Goal: Transaction & Acquisition: Book appointment/travel/reservation

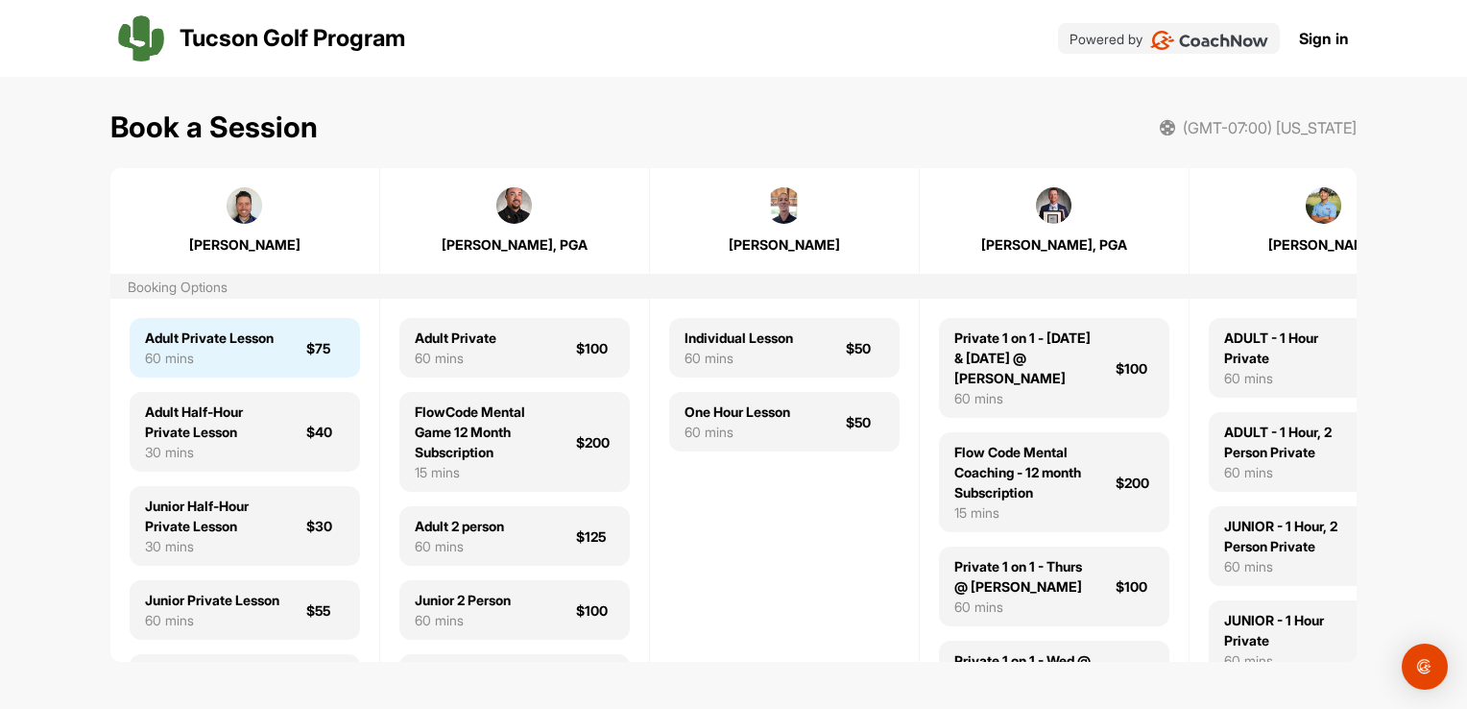
click at [194, 348] on div "Adult Private Lesson" at bounding box center [209, 337] width 129 height 20
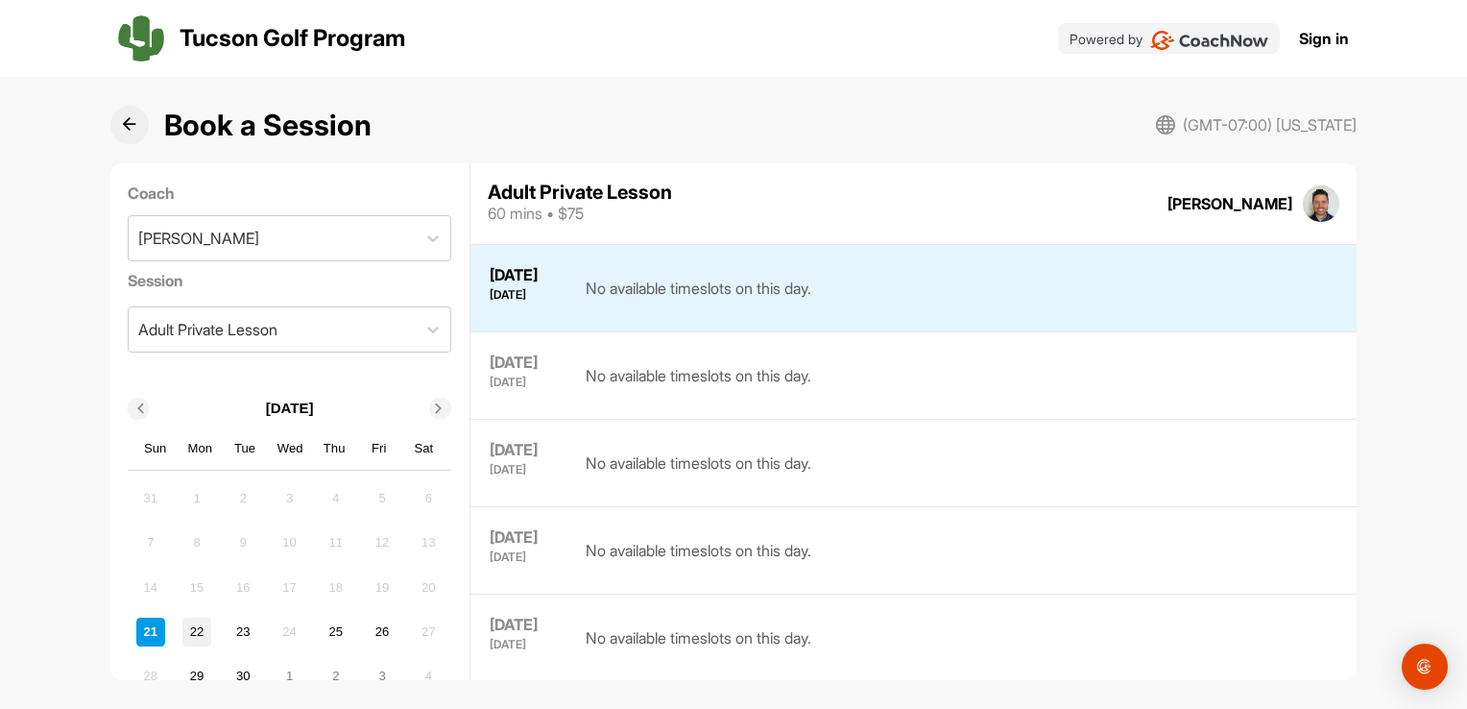
click at [195, 628] on div "22" at bounding box center [196, 632] width 29 height 29
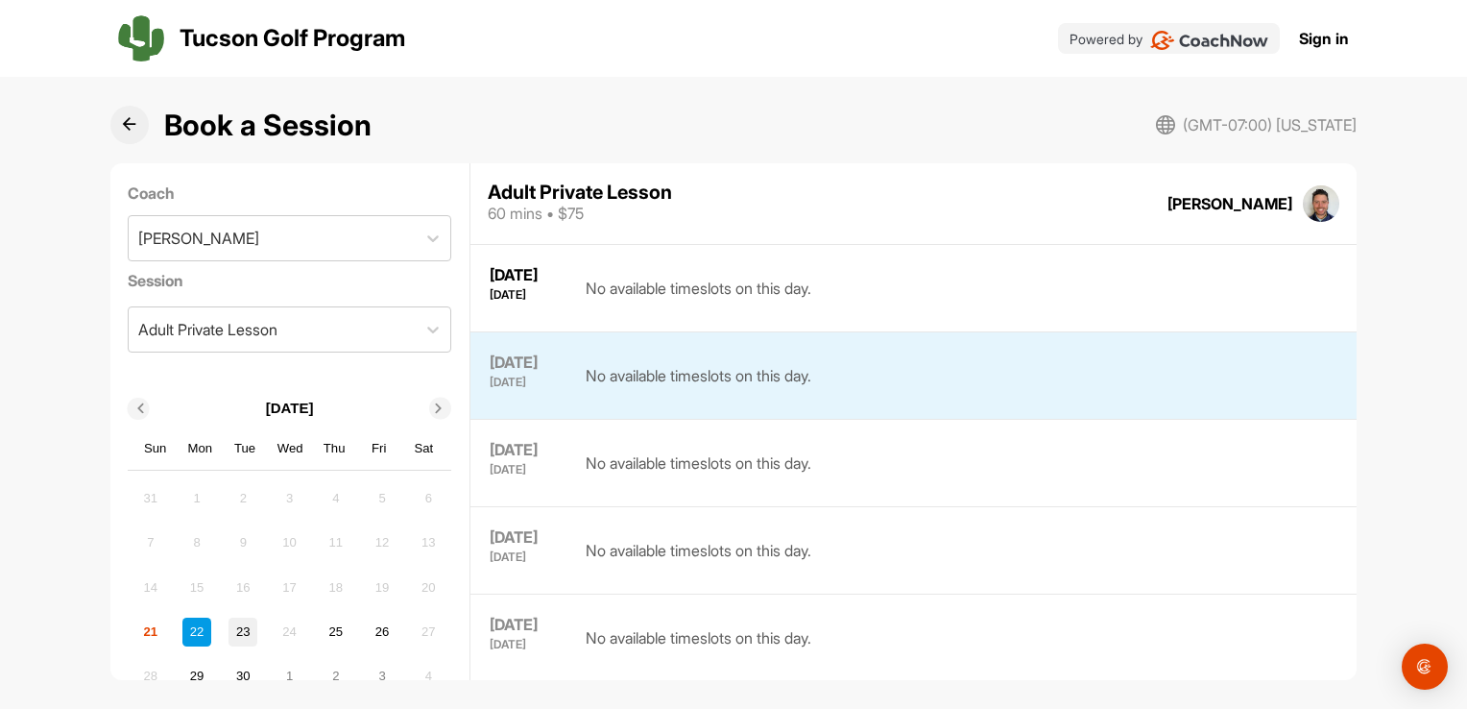
click at [239, 627] on div "23" at bounding box center [243, 632] width 29 height 29
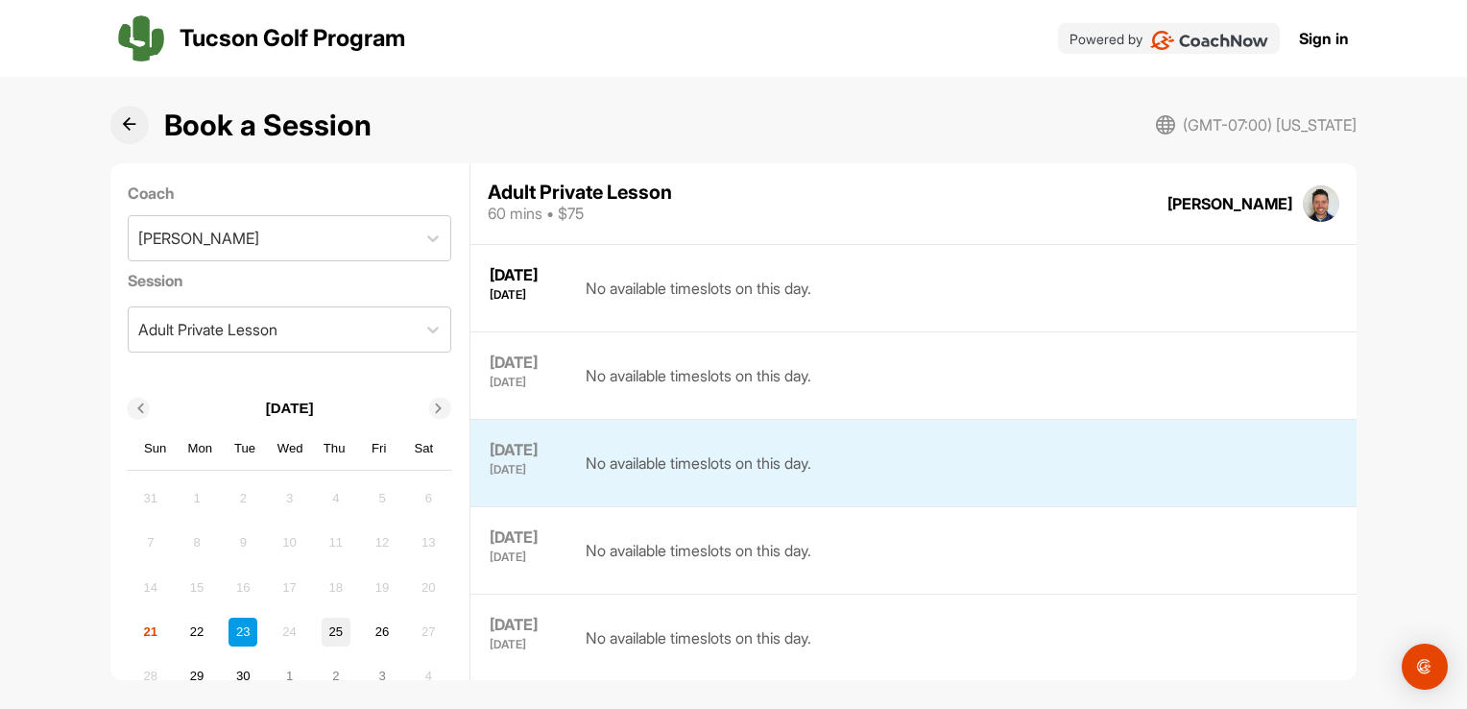
click at [329, 628] on div "25" at bounding box center [336, 632] width 29 height 29
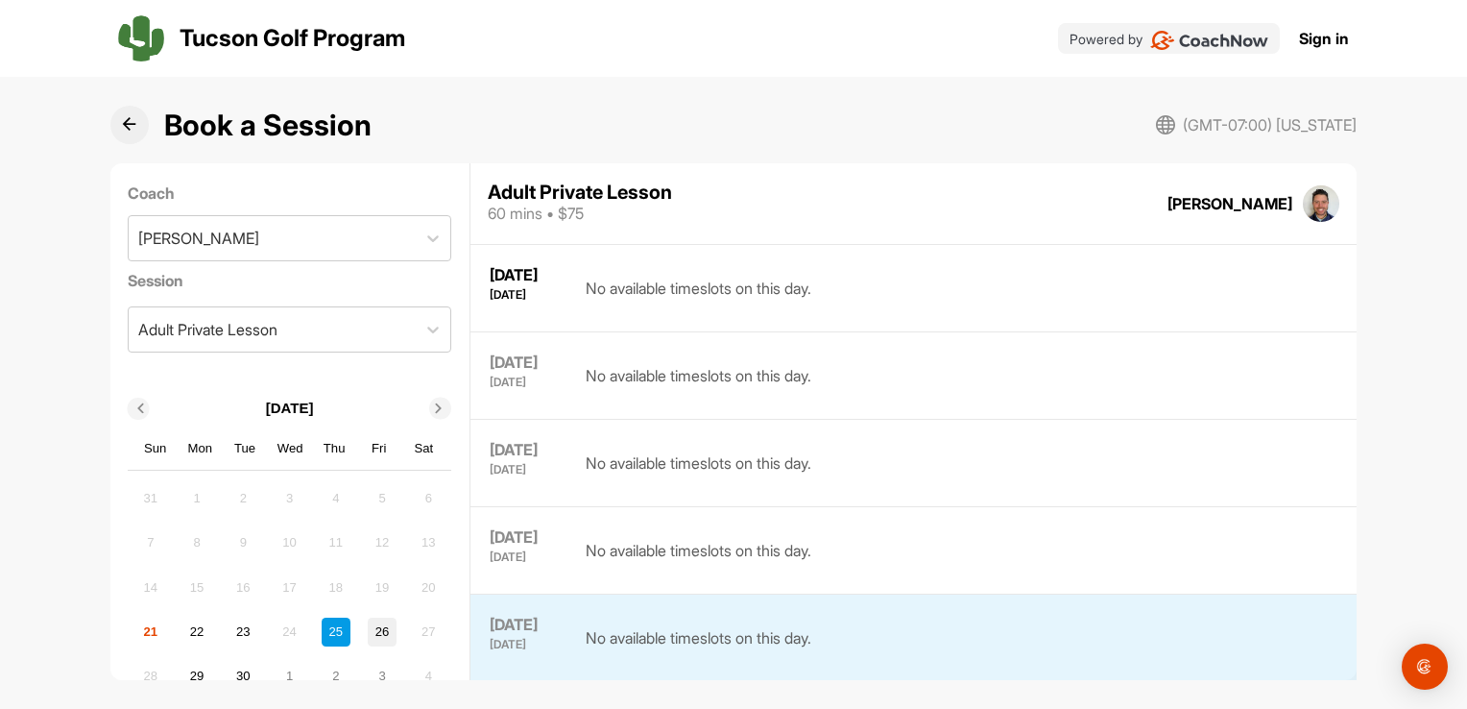
click at [372, 625] on div "26" at bounding box center [382, 632] width 29 height 29
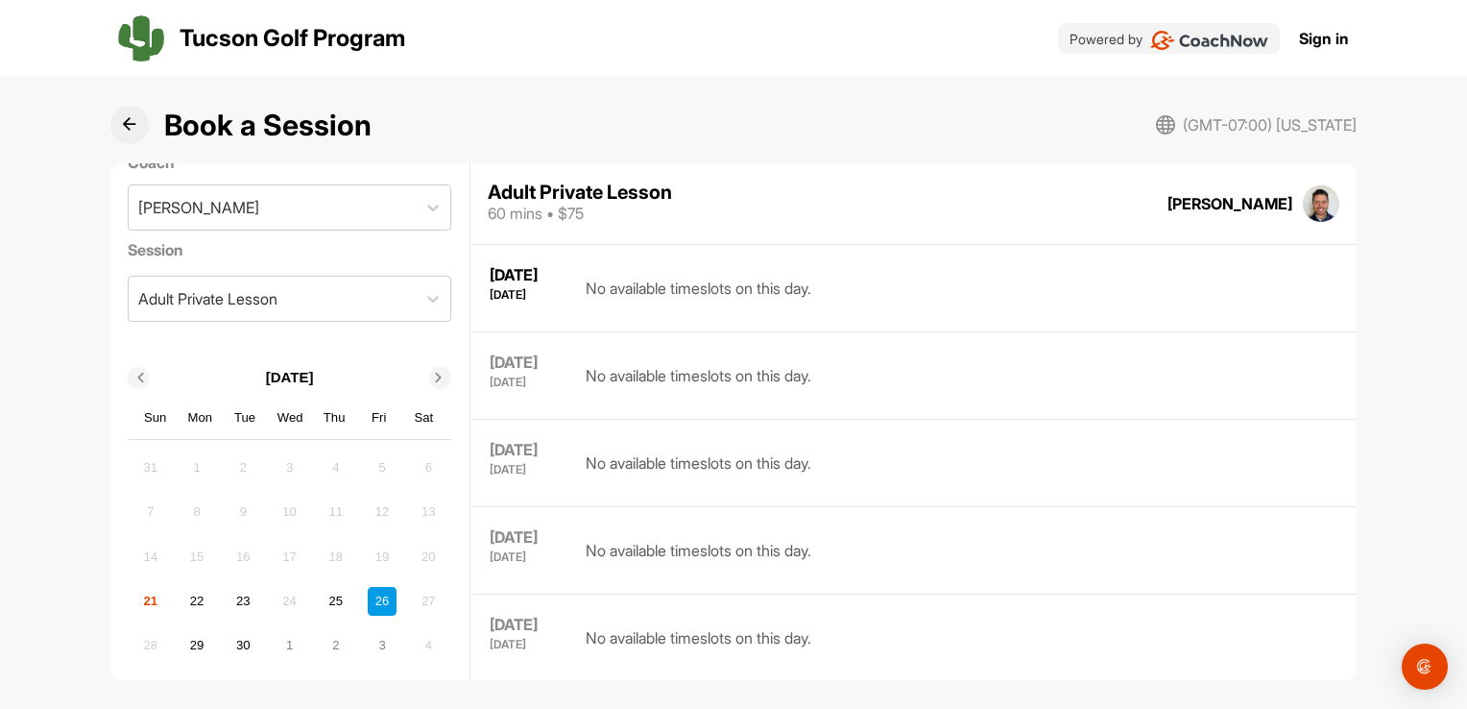
scroll to position [46, 0]
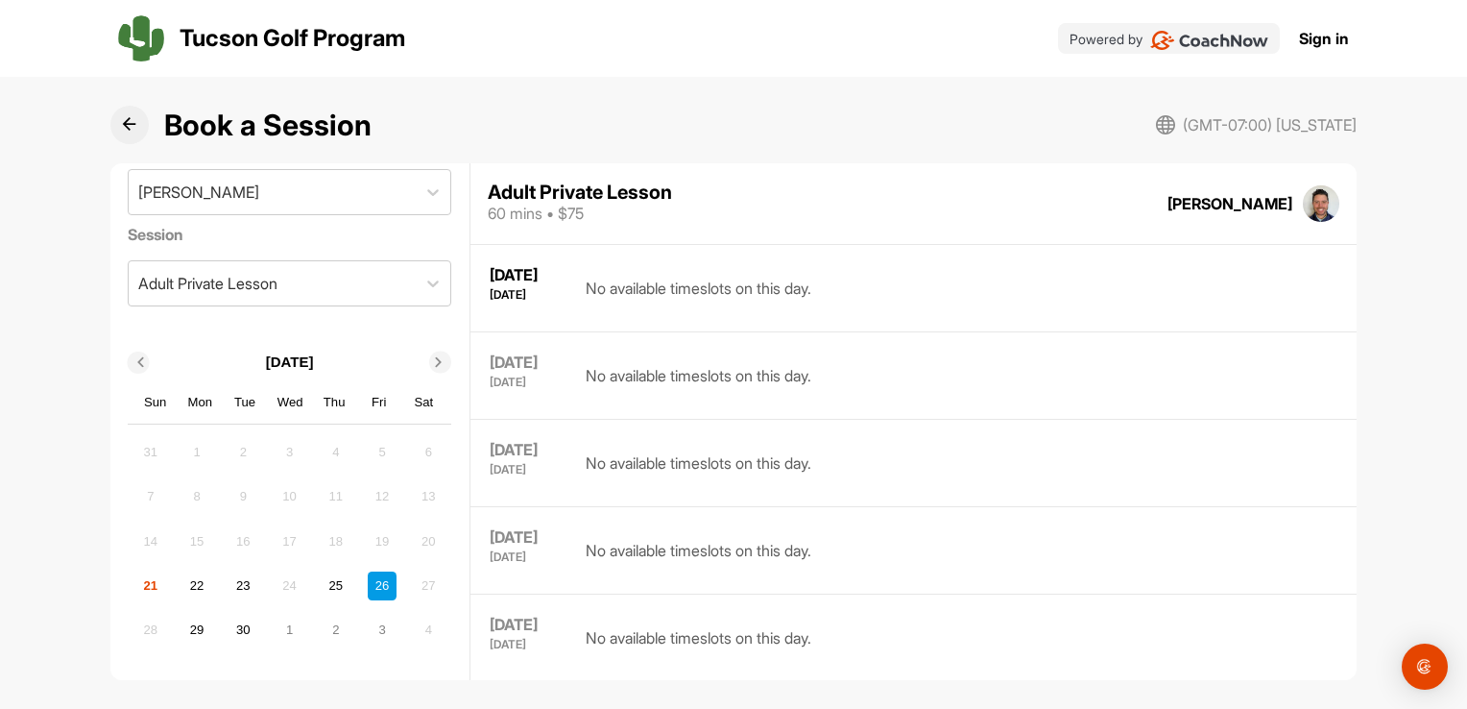
click at [146, 122] on button at bounding box center [129, 125] width 38 height 38
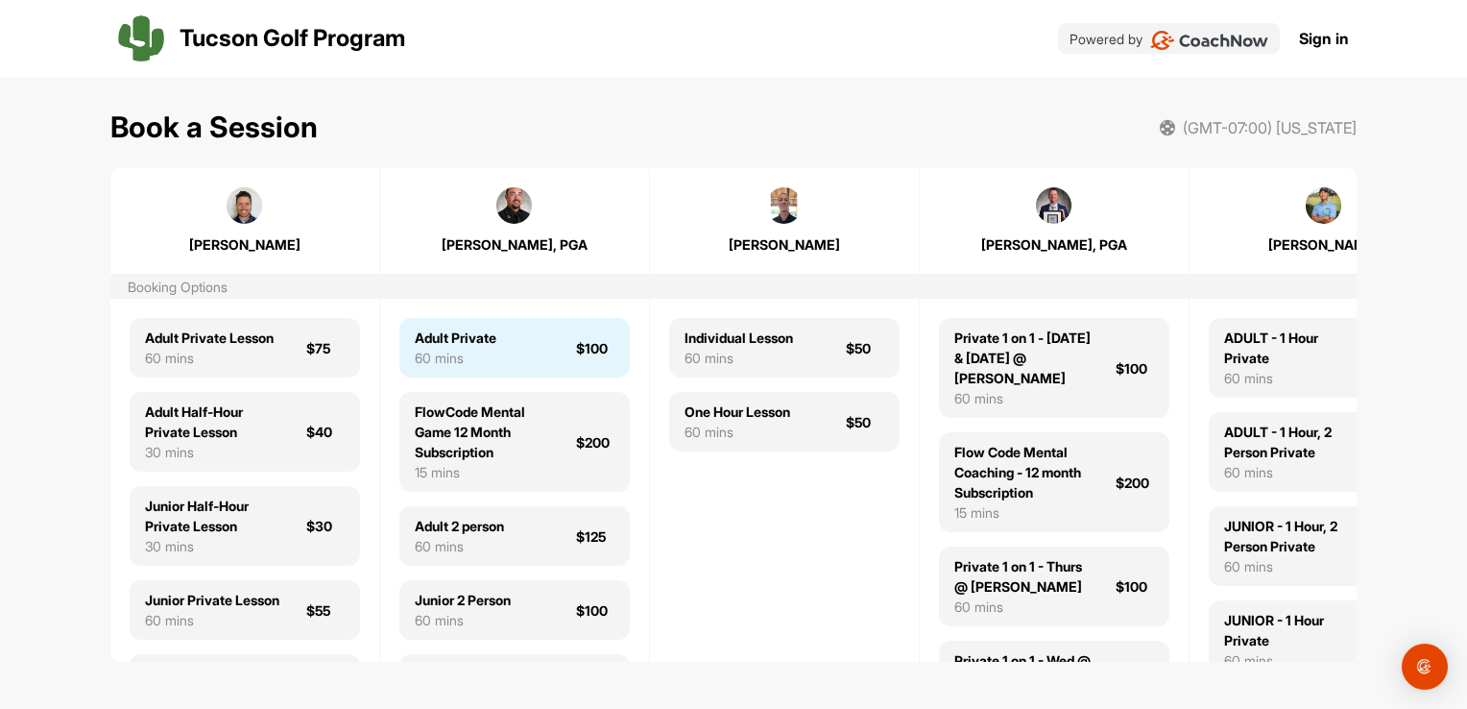
click at [488, 371] on div "Adult Private 60 mins $100" at bounding box center [515, 348] width 230 height 60
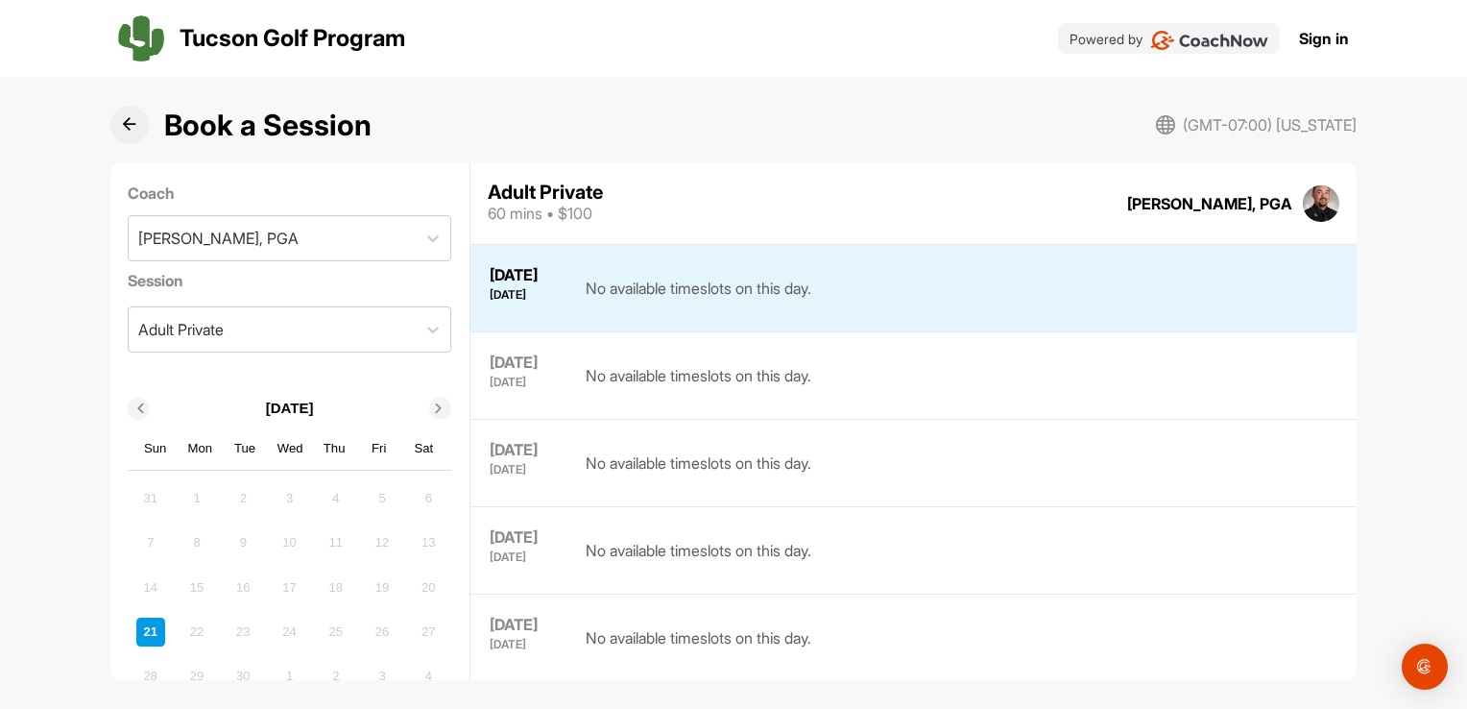
click at [434, 413] on icon at bounding box center [439, 409] width 10 height 10
click at [132, 114] on button at bounding box center [129, 125] width 38 height 38
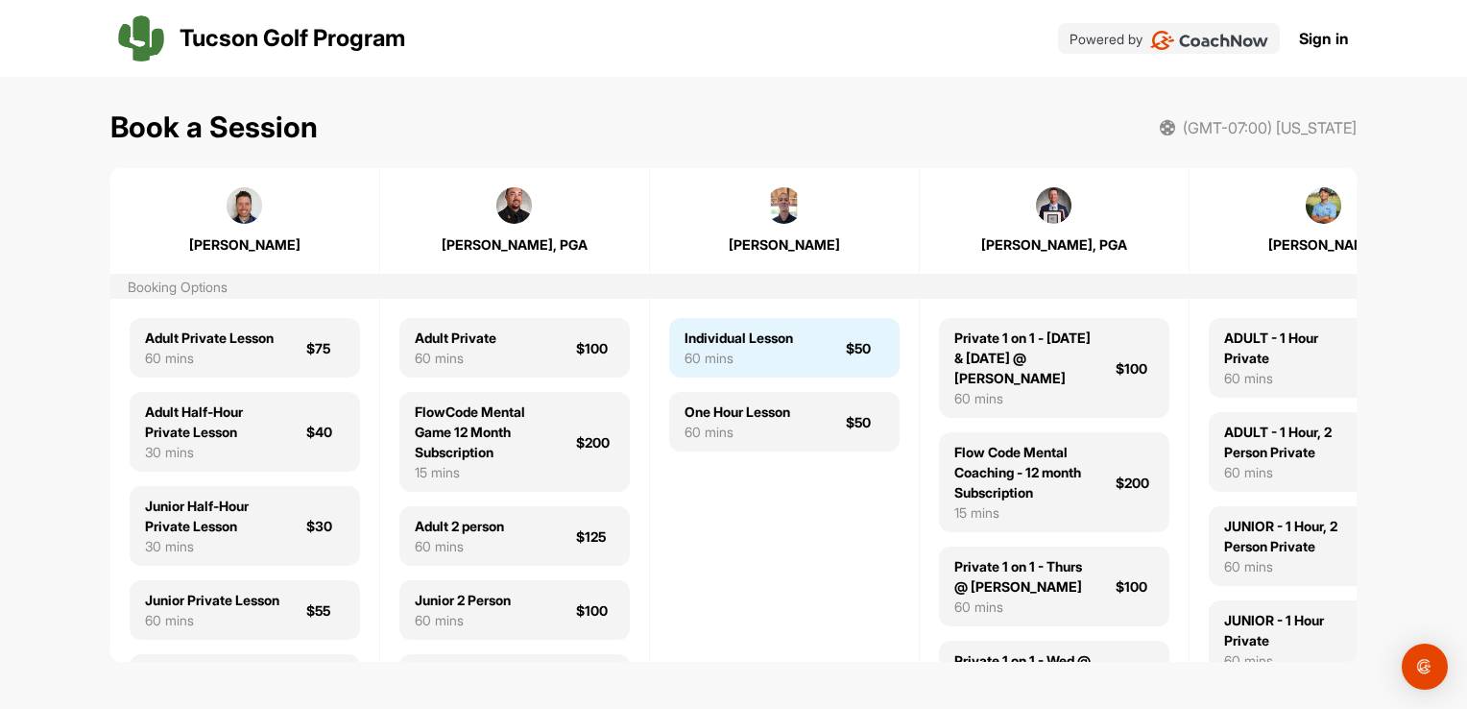
click at [734, 339] on div "Individual Lesson" at bounding box center [739, 337] width 109 height 20
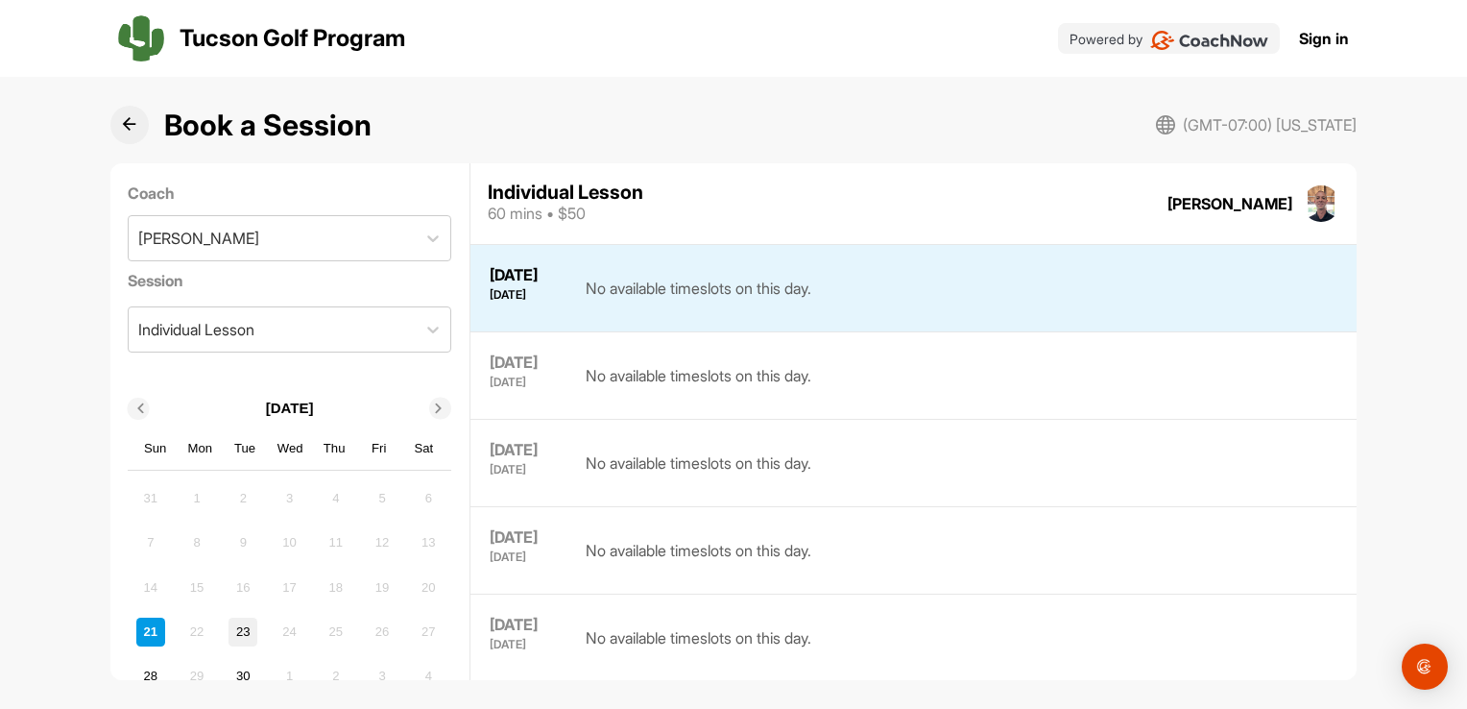
click at [246, 627] on div "23" at bounding box center [243, 632] width 29 height 29
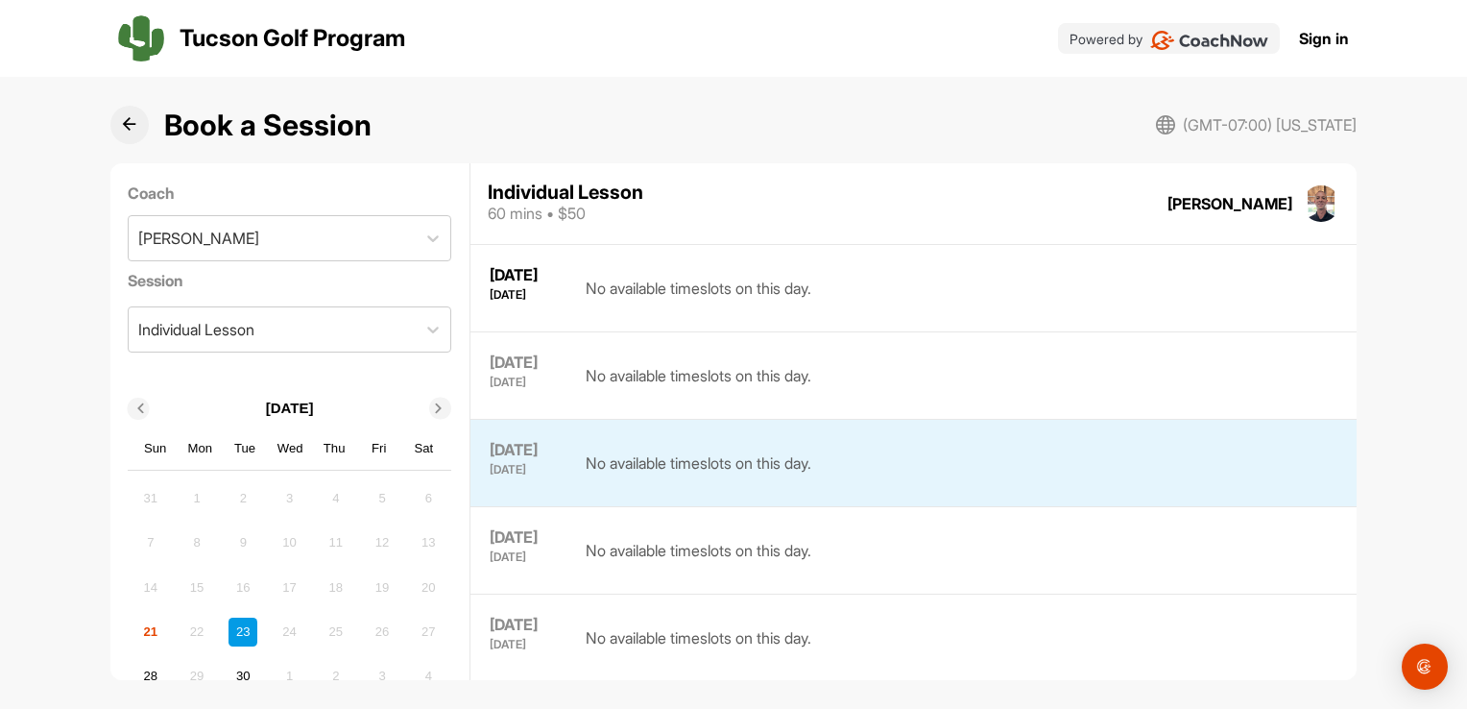
click at [134, 121] on icon at bounding box center [129, 124] width 14 height 14
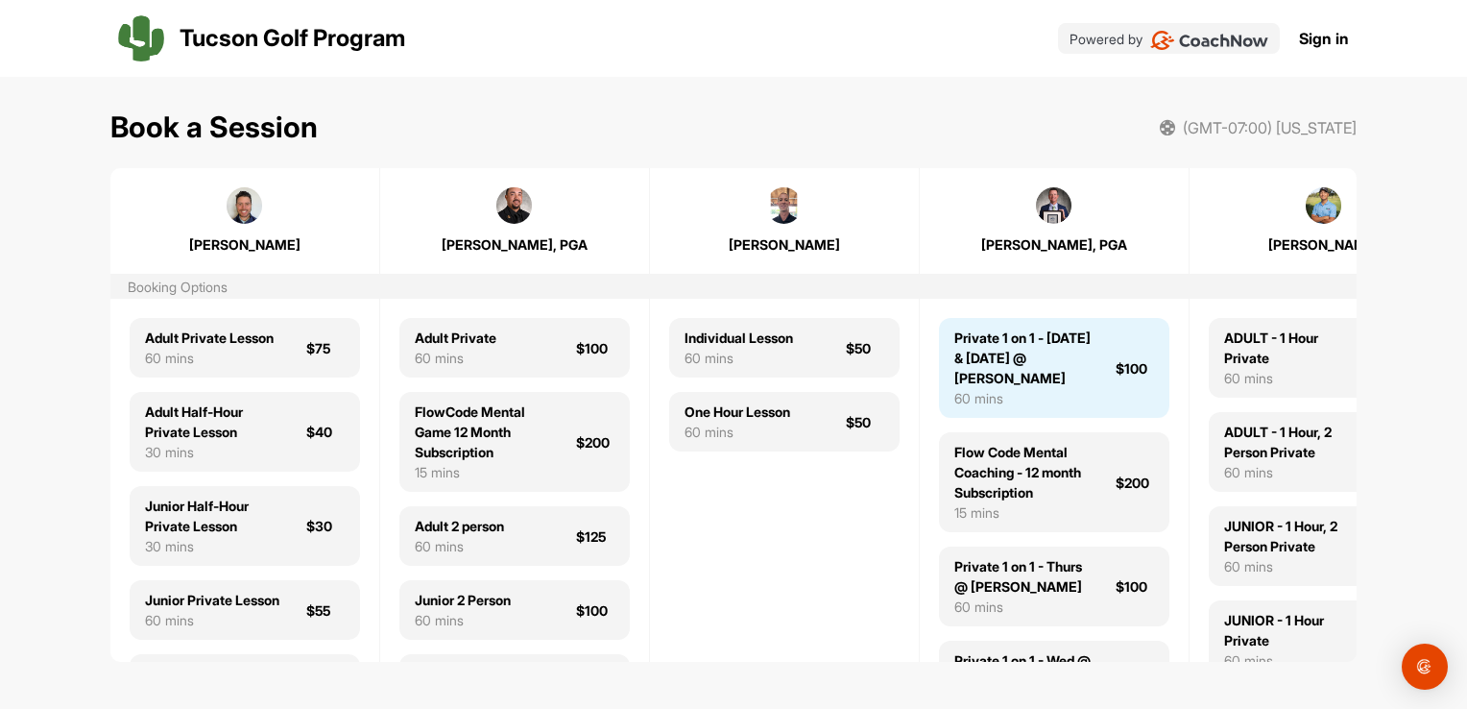
click at [1024, 375] on div "Private 1 on 1 - [DATE] & [DATE] @ [PERSON_NAME]" at bounding box center [1024, 357] width 138 height 61
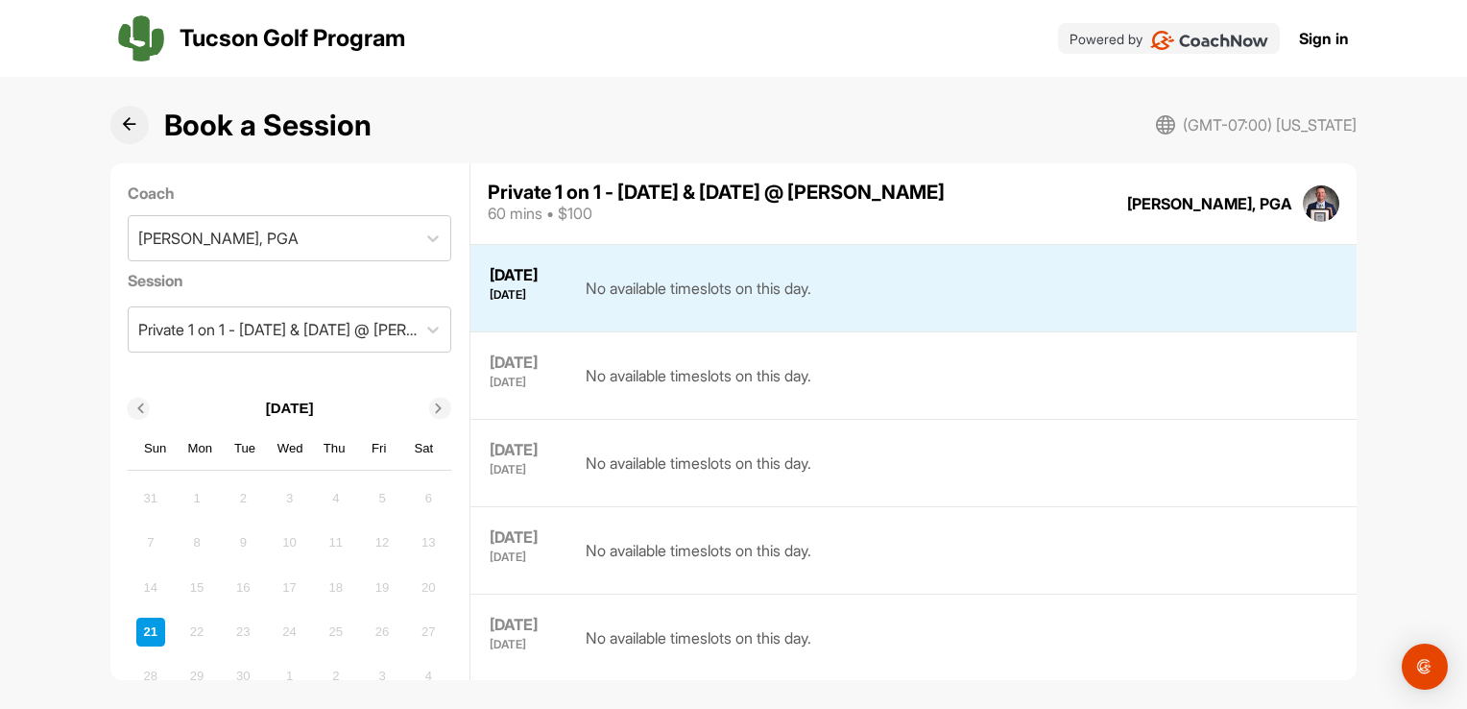
click at [135, 126] on icon at bounding box center [129, 124] width 14 height 14
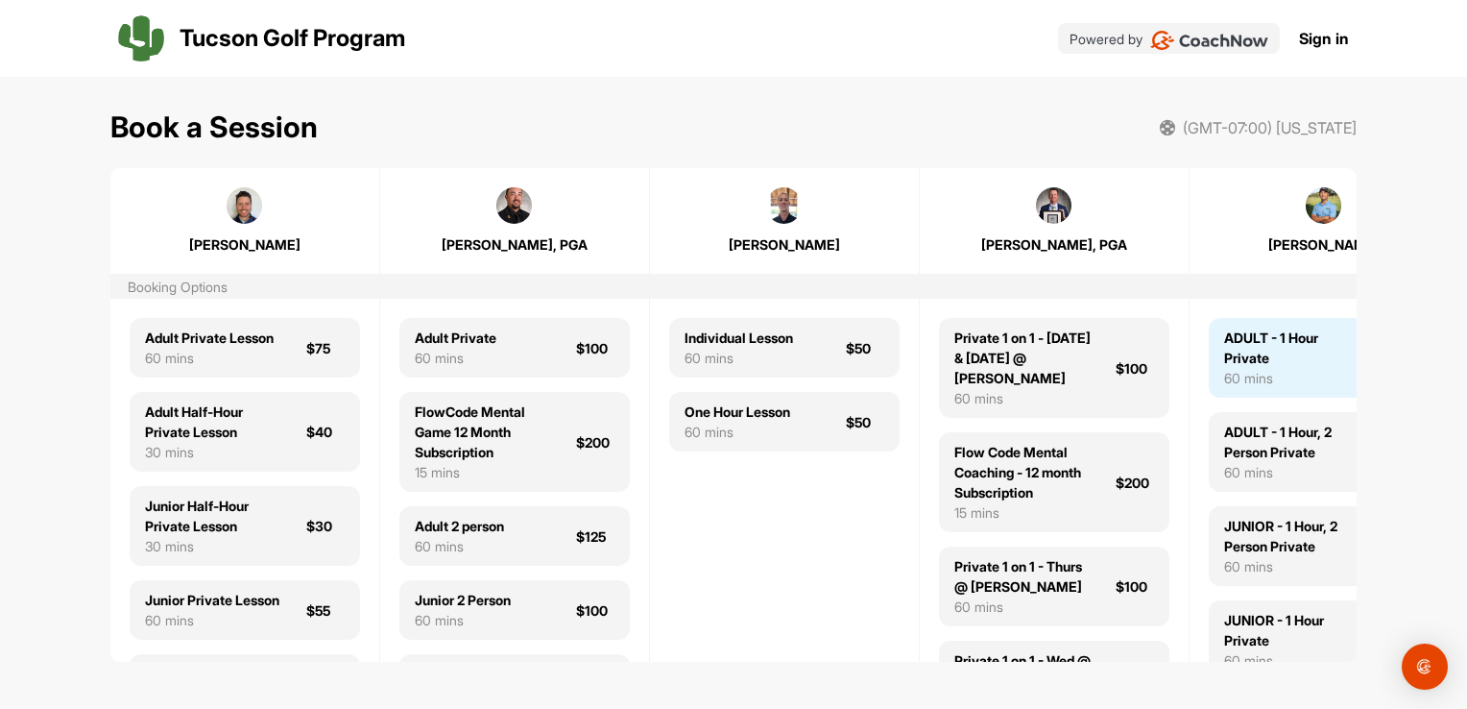
click at [1284, 347] on div "ADULT - 1 Hour Private" at bounding box center [1293, 347] width 138 height 40
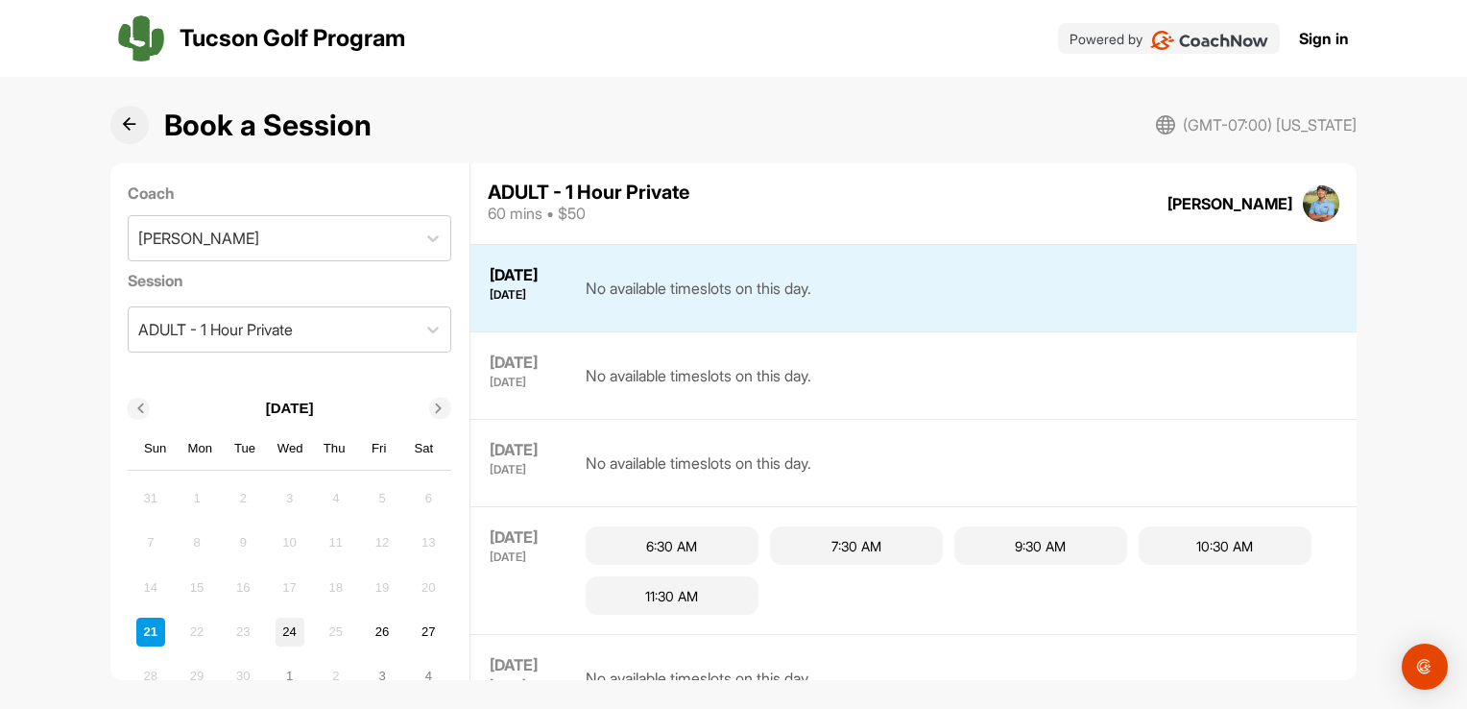
click at [283, 631] on div "24" at bounding box center [290, 632] width 29 height 29
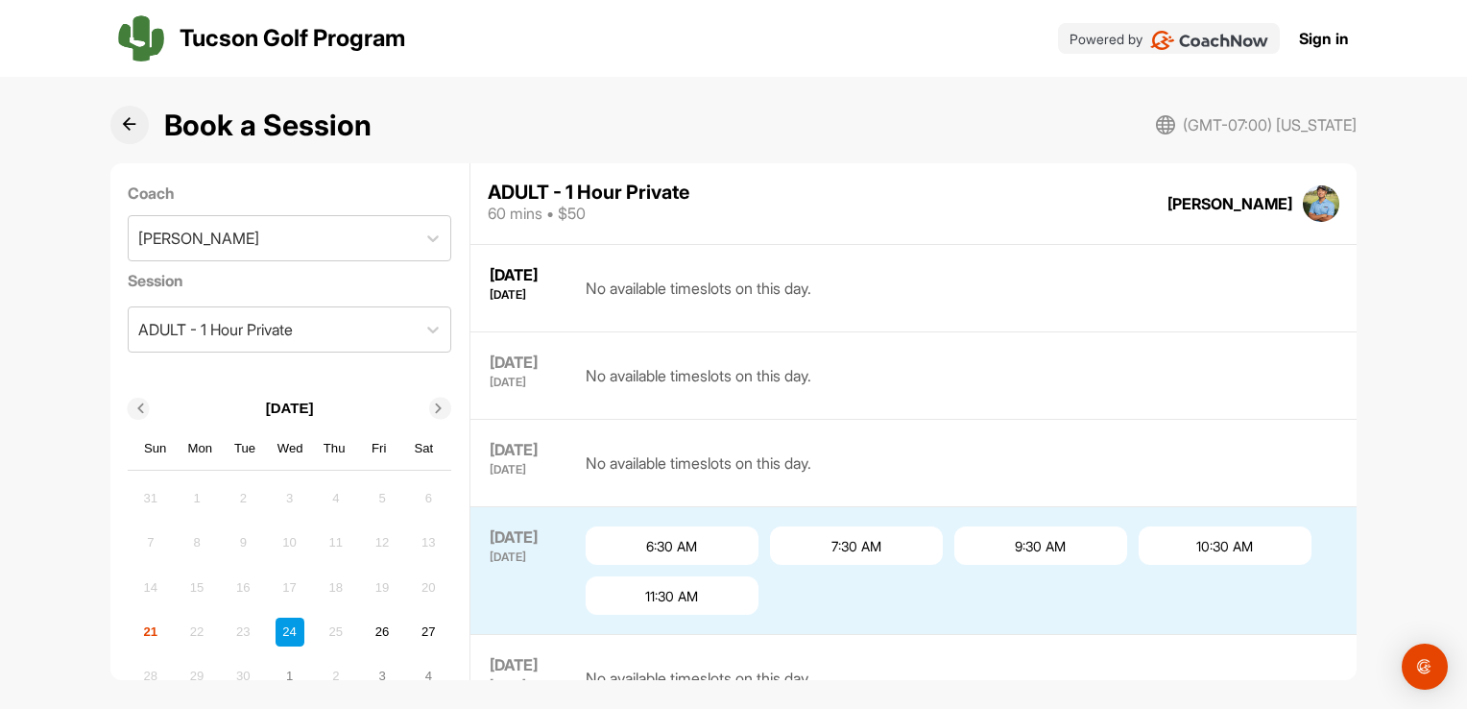
click at [120, 122] on button at bounding box center [129, 125] width 38 height 38
